Goal: Task Accomplishment & Management: Manage account settings

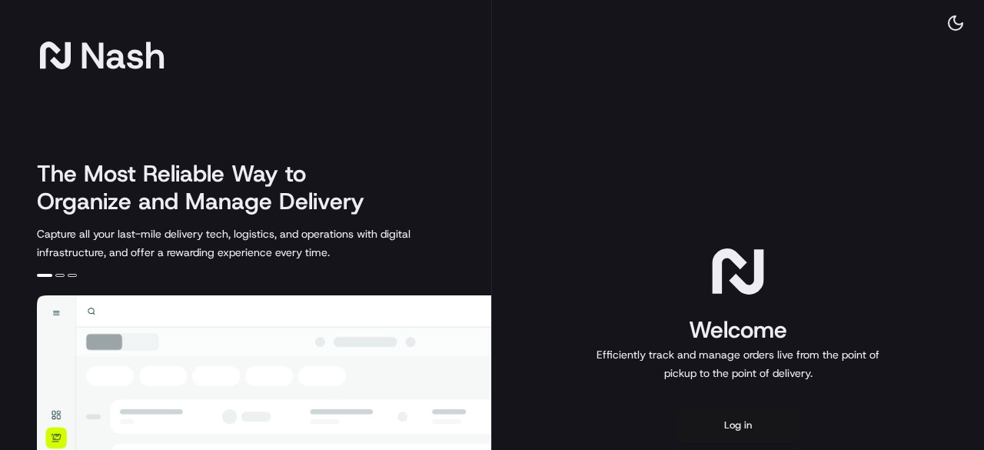
click at [749, 417] on button "Log in" at bounding box center [738, 425] width 123 height 37
